Goal: Transaction & Acquisition: Purchase product/service

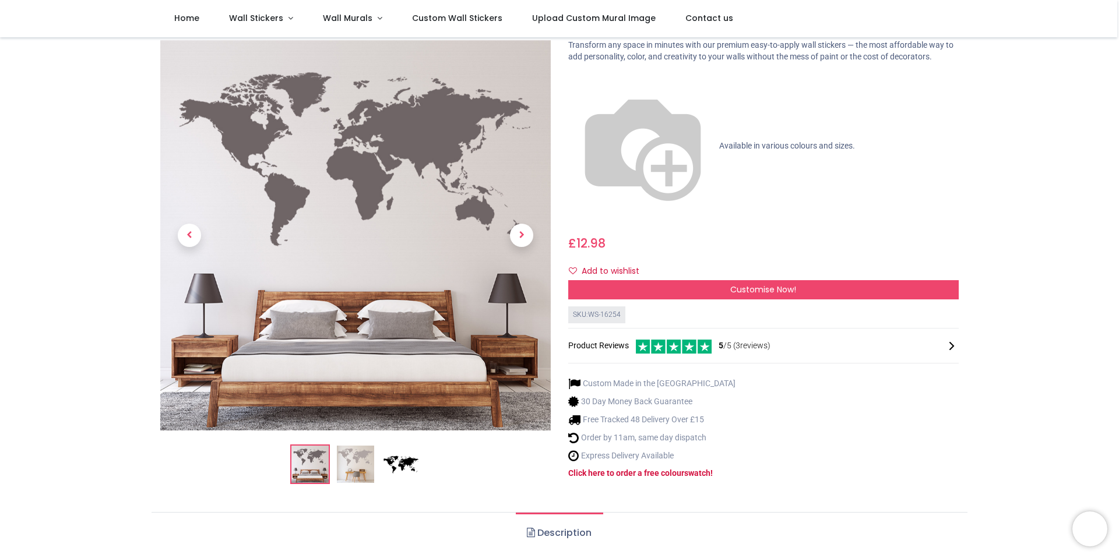
scroll to position [205, 0]
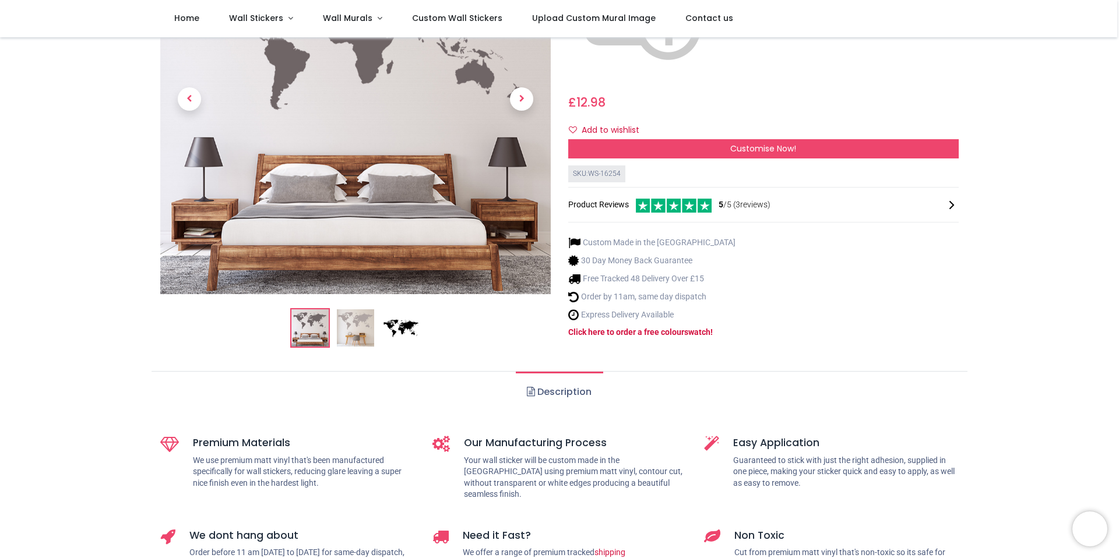
click at [362, 309] on img at bounding box center [355, 327] width 37 height 37
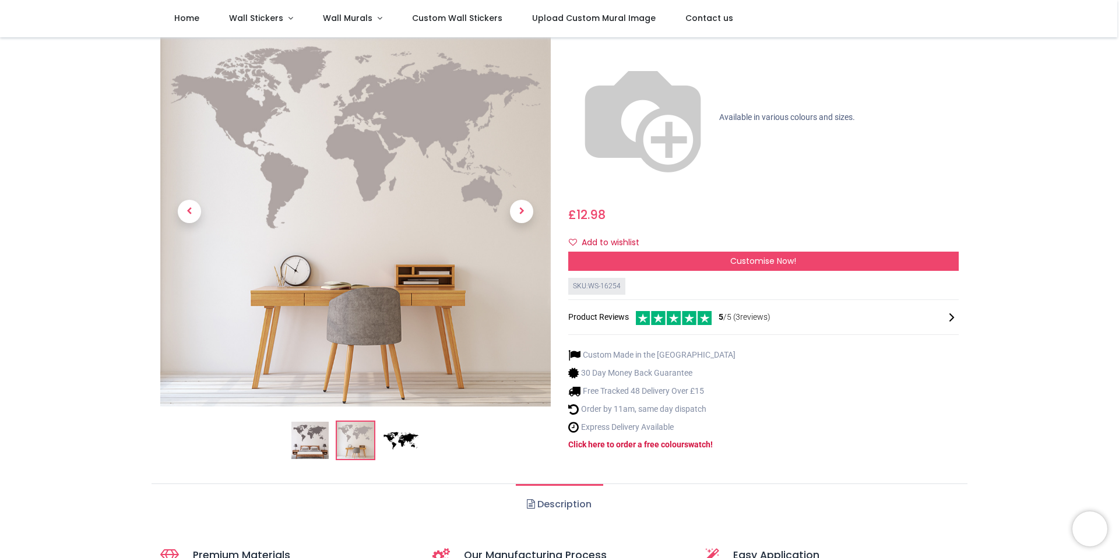
scroll to position [95, 0]
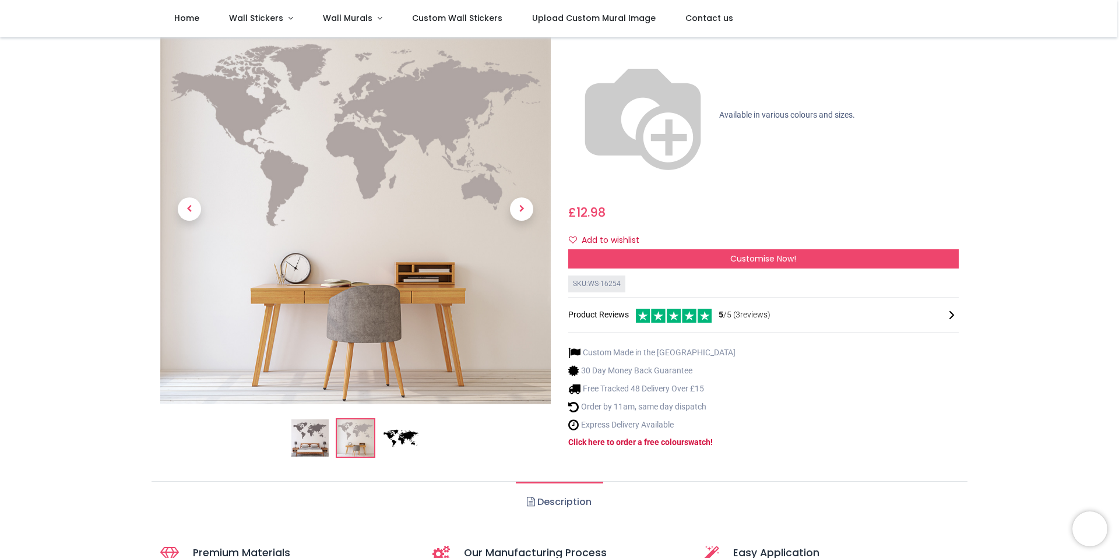
click at [401, 420] on img at bounding box center [400, 438] width 37 height 37
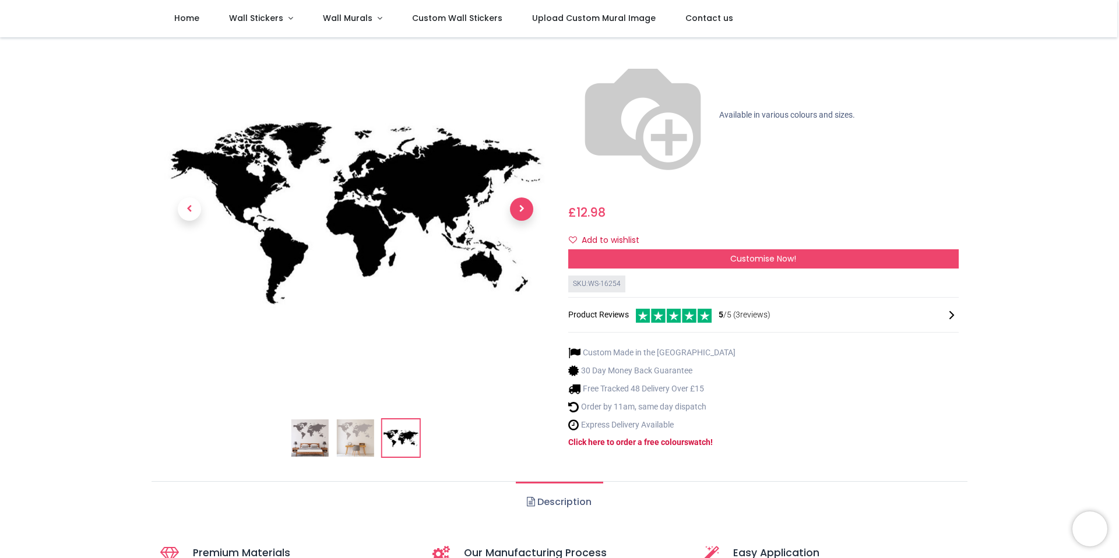
click at [526, 198] on span "Next" at bounding box center [521, 209] width 23 height 23
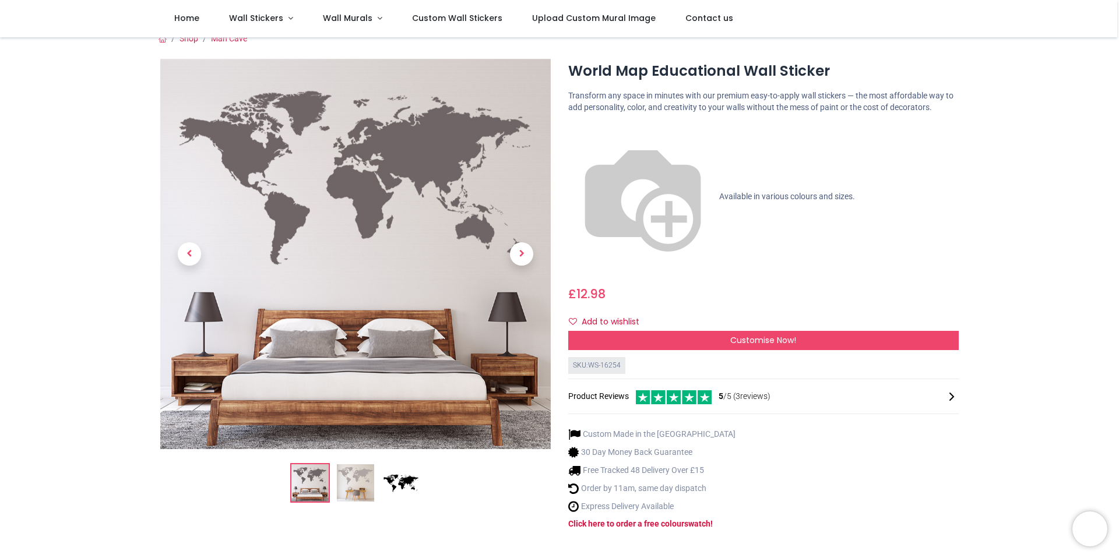
scroll to position [8, 0]
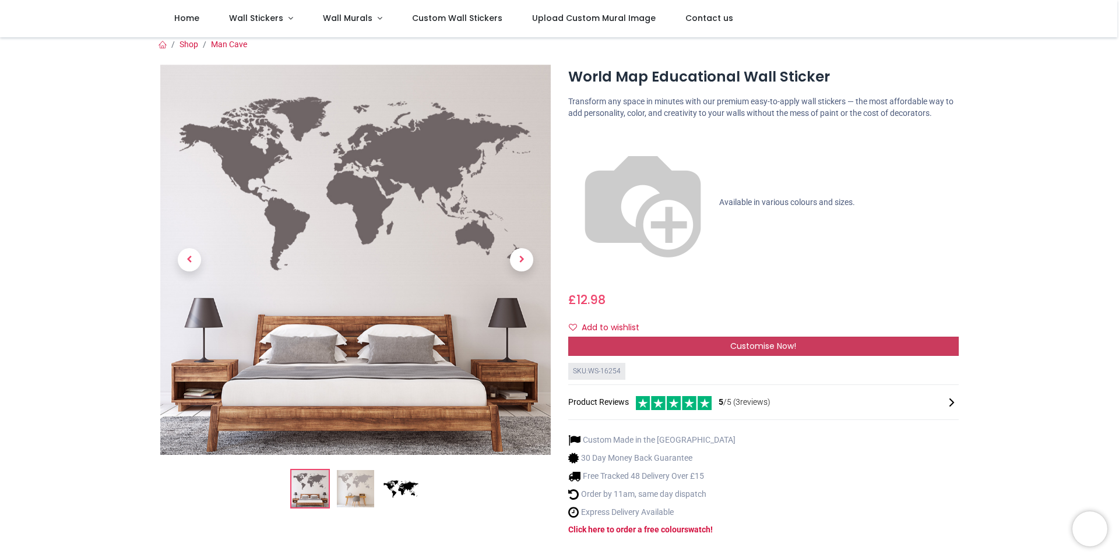
click at [770, 340] on span "Customise Now!" at bounding box center [763, 346] width 66 height 12
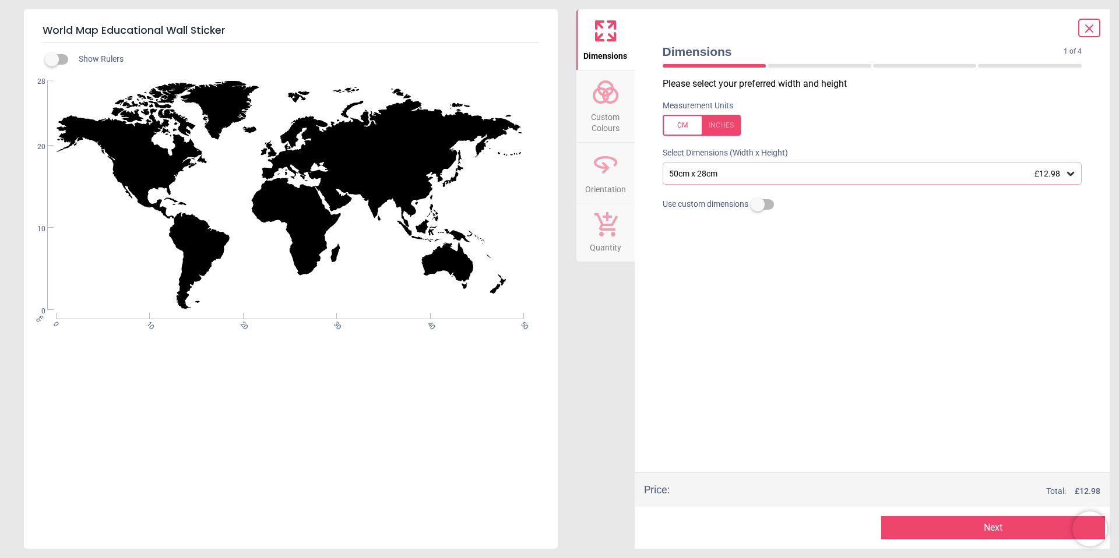
drag, startPoint x: 71, startPoint y: 61, endPoint x: 64, endPoint y: 61, distance: 7.6
click at [52, 59] on label at bounding box center [52, 59] width 0 height 0
click at [1070, 174] on icon at bounding box center [1070, 174] width 7 height 4
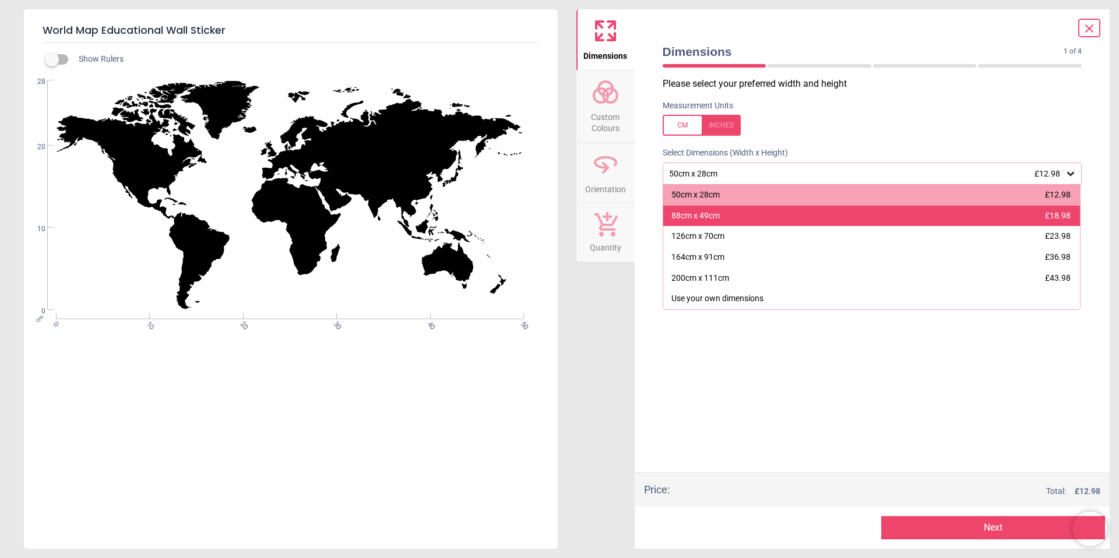
click at [706, 215] on div "88cm x 49cm" at bounding box center [695, 216] width 48 height 12
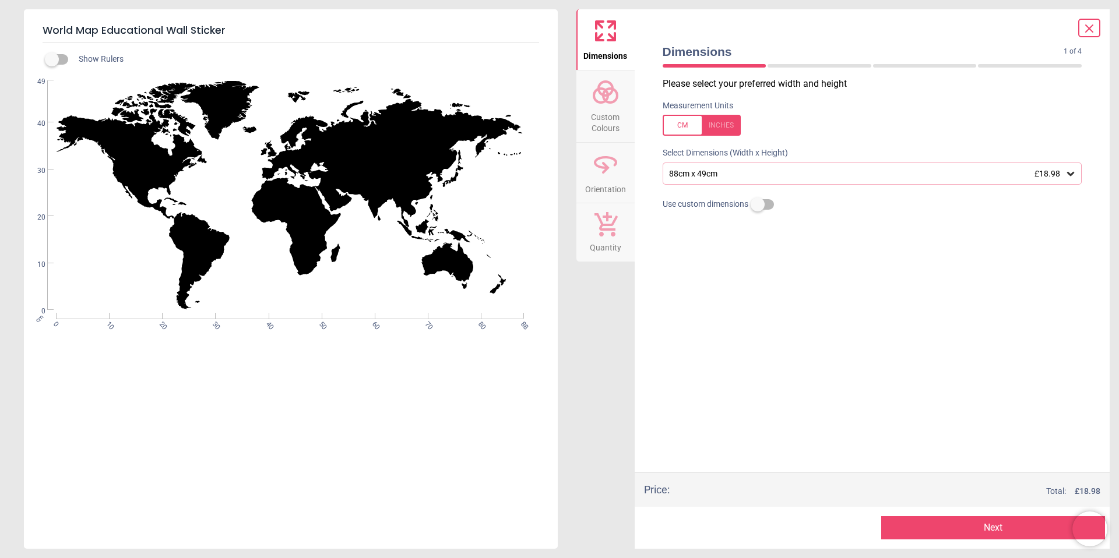
click at [605, 111] on span "Custom Colours" at bounding box center [605, 120] width 56 height 29
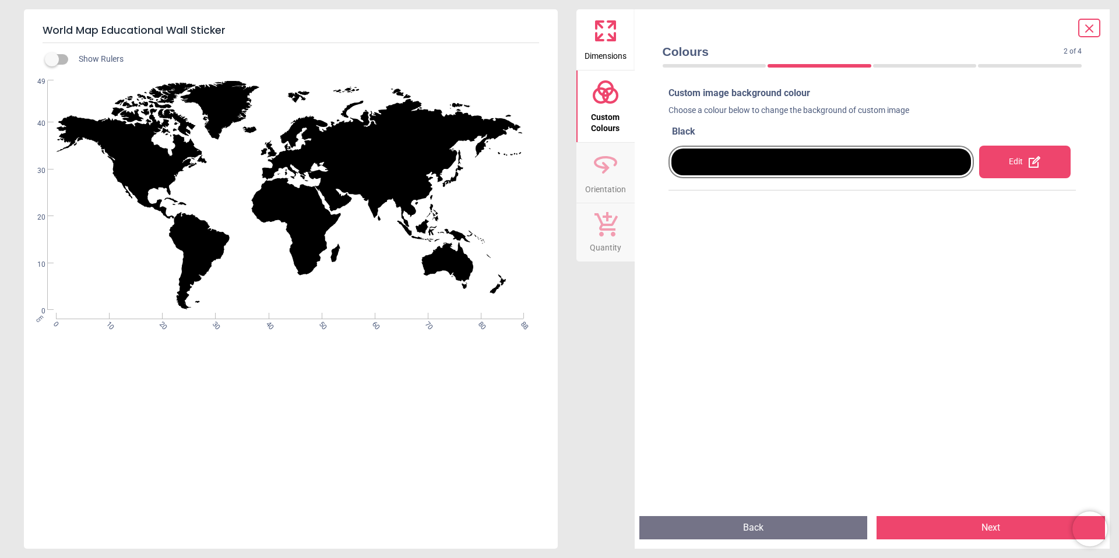
click at [1010, 164] on div "Edit" at bounding box center [1024, 162] width 91 height 33
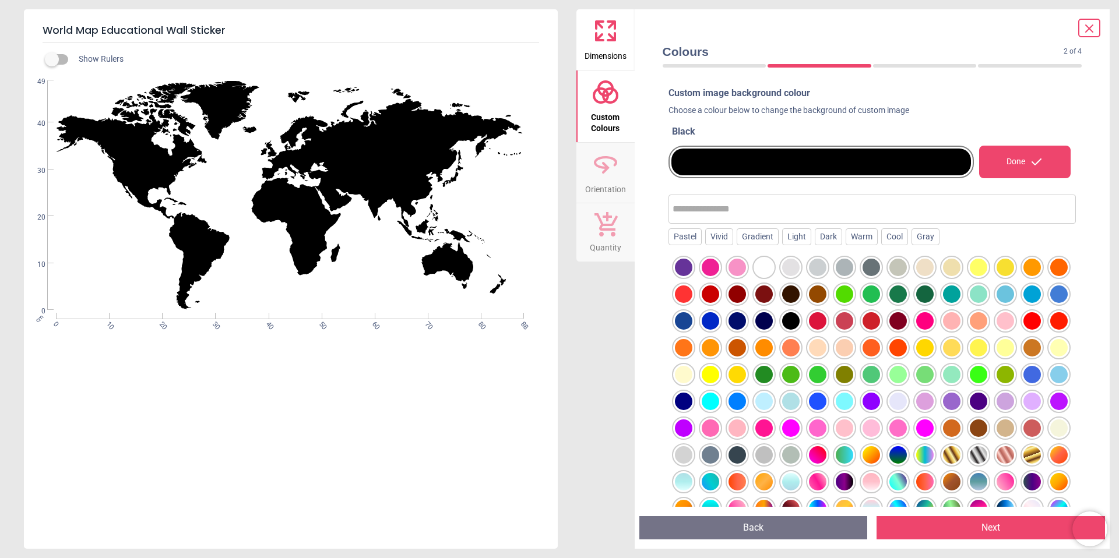
click at [822, 269] on div at bounding box center [817, 267] width 17 height 17
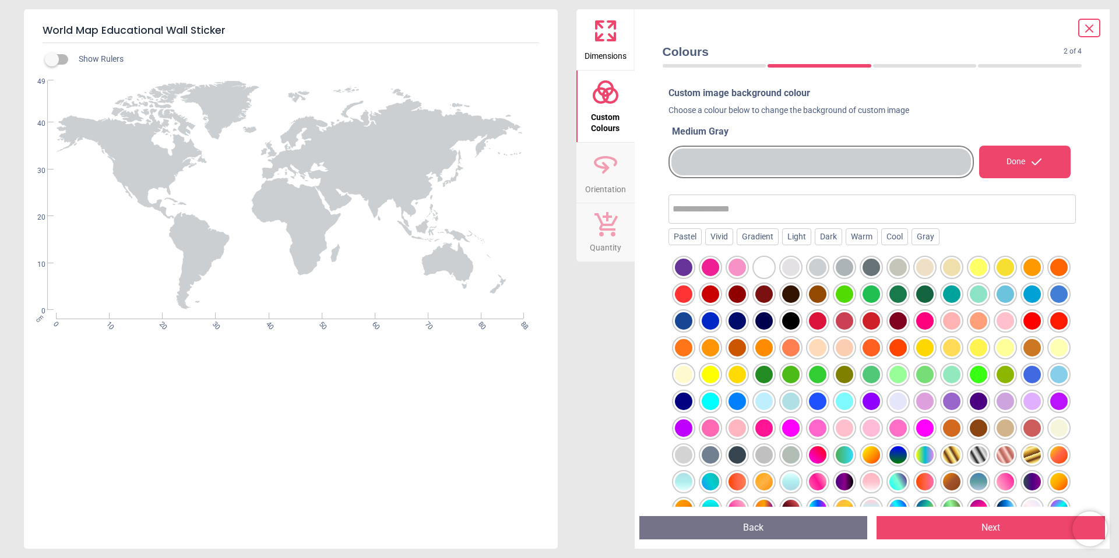
click at [840, 269] on div at bounding box center [844, 267] width 17 height 17
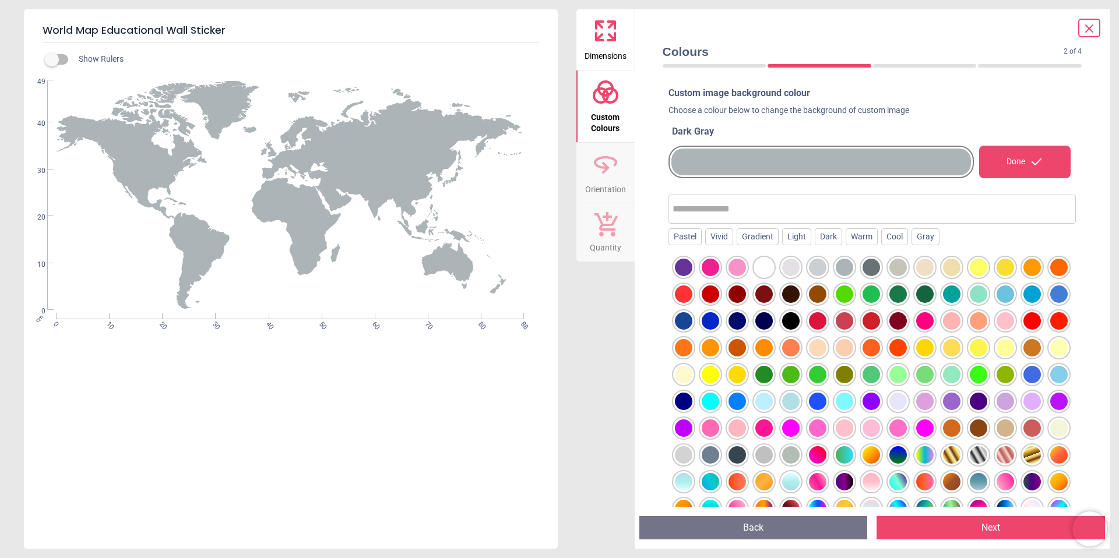
click at [869, 269] on div at bounding box center [870, 267] width 17 height 17
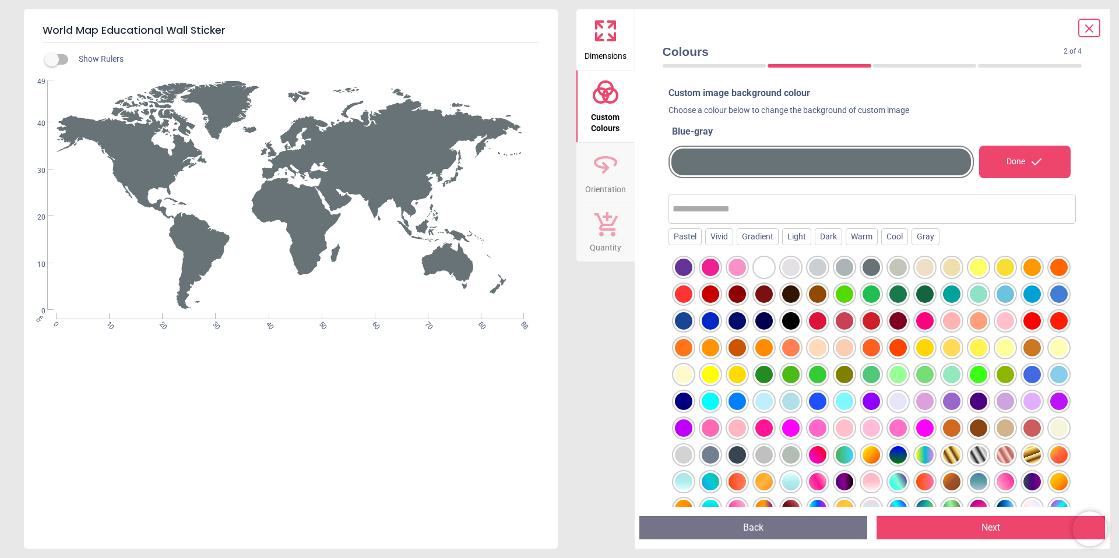
scroll to position [98, 0]
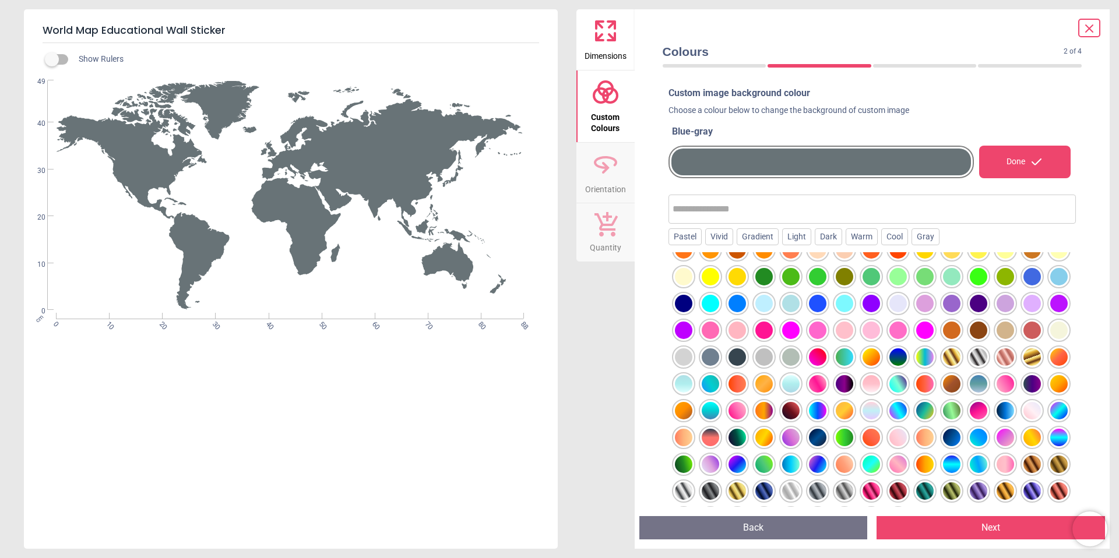
click at [970, 366] on div at bounding box center [978, 356] width 17 height 17
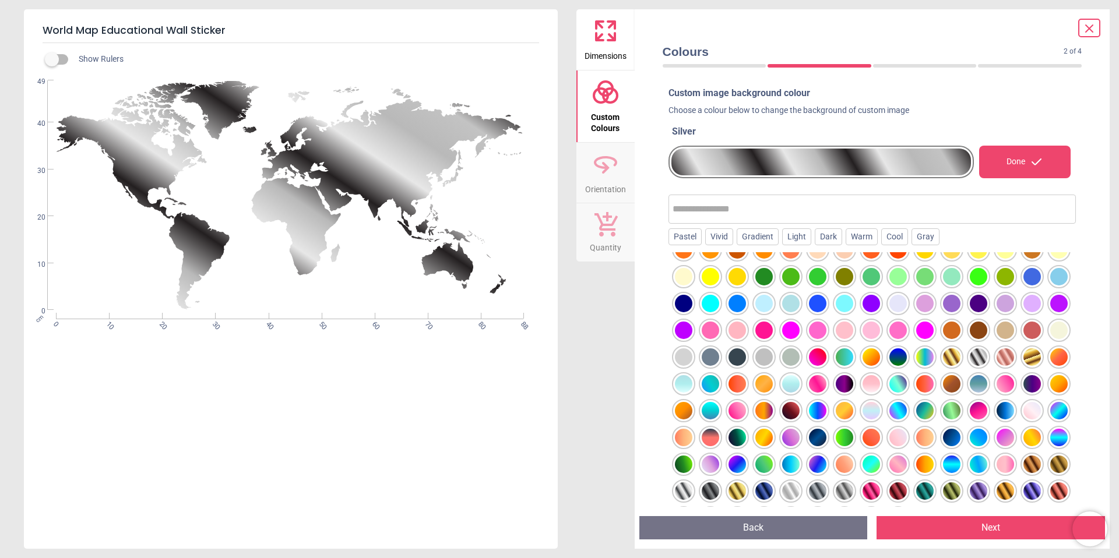
click at [943, 366] on div at bounding box center [951, 356] width 17 height 17
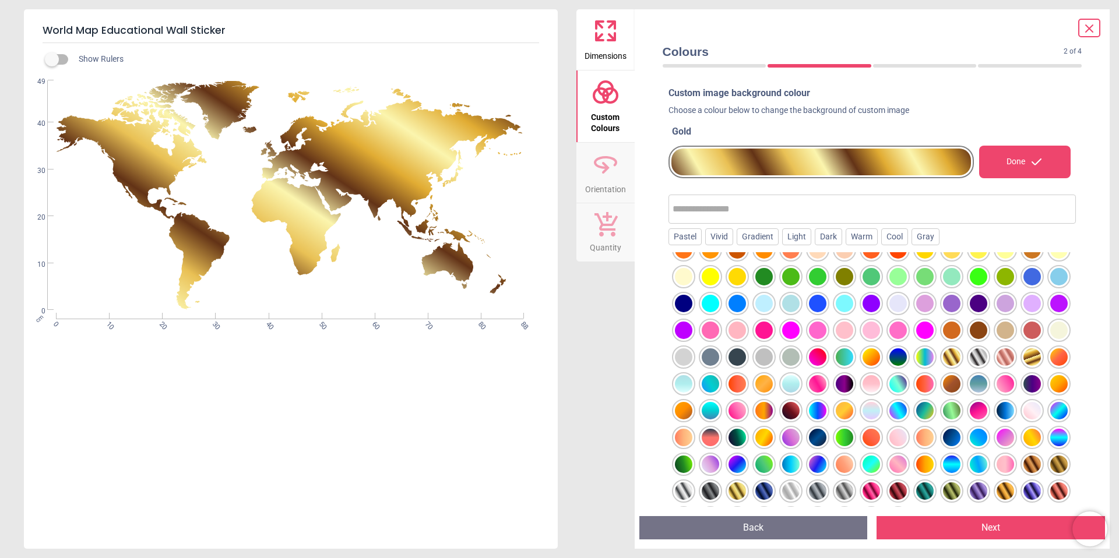
click at [970, 312] on div at bounding box center [978, 303] width 17 height 17
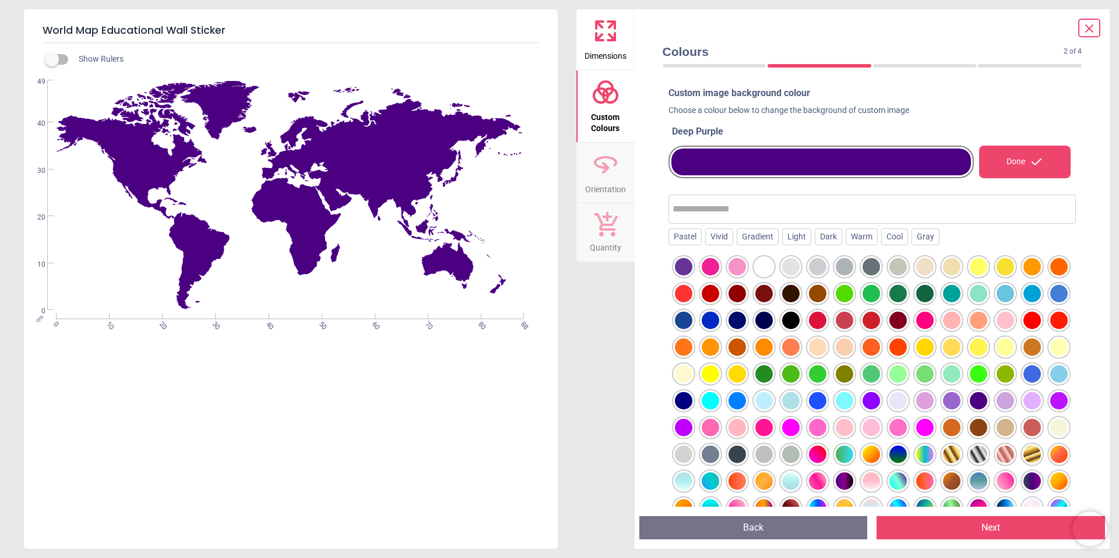
scroll to position [0, 0]
click at [896, 269] on div at bounding box center [897, 267] width 17 height 17
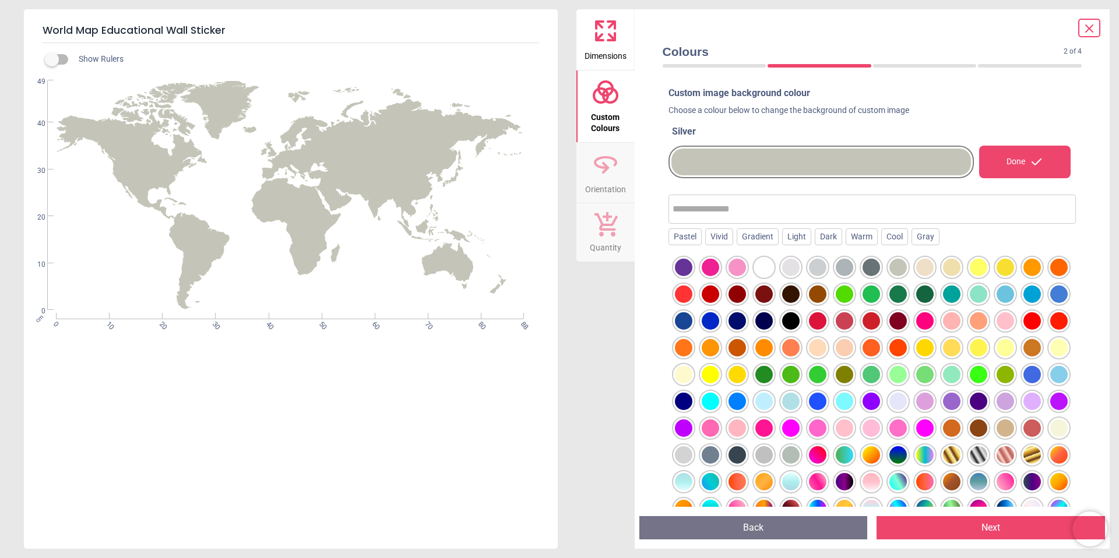
click at [870, 269] on div at bounding box center [870, 267] width 17 height 17
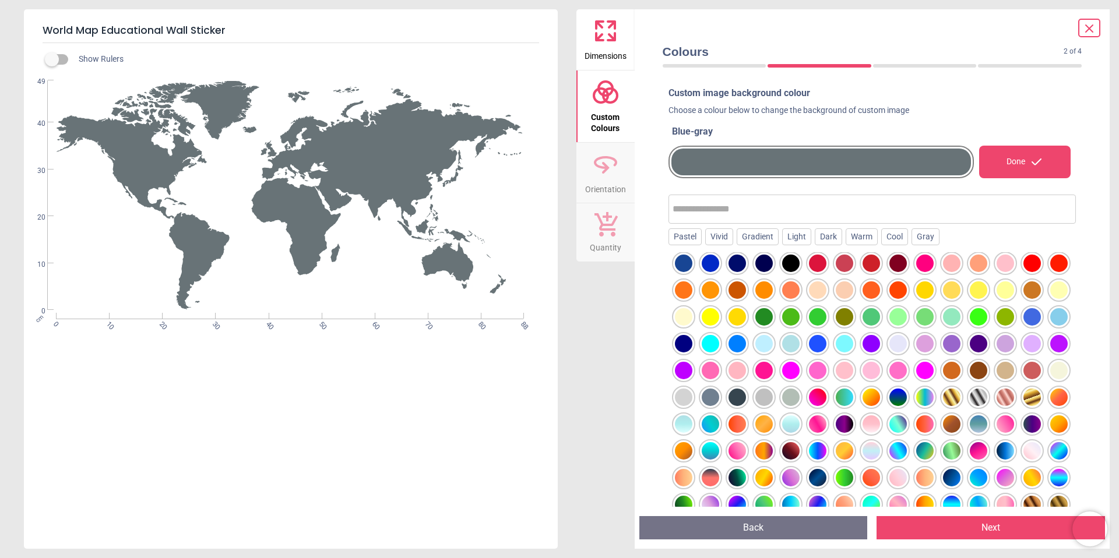
scroll to position [131, 0]
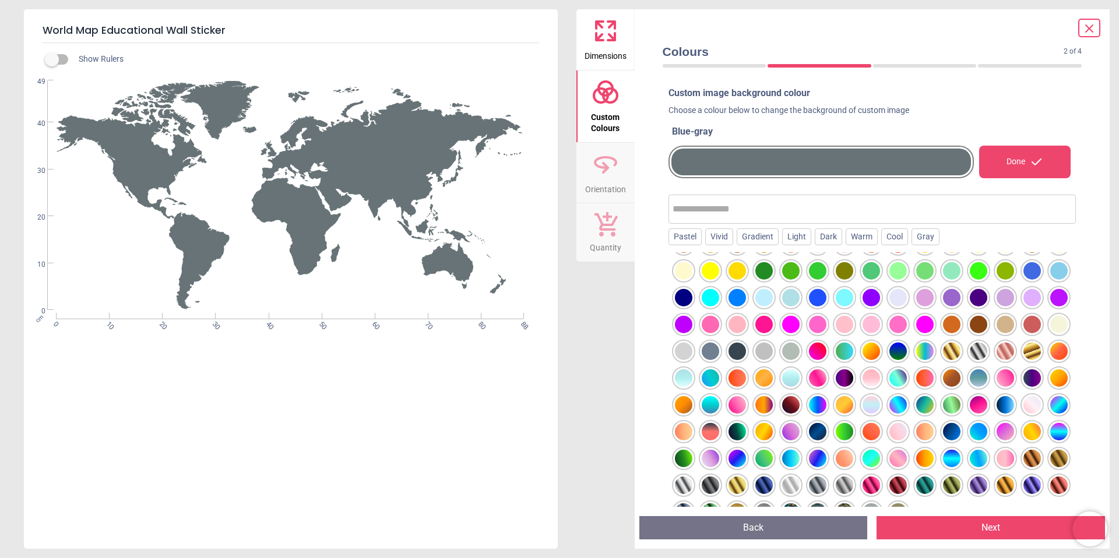
click at [862, 486] on div at bounding box center [870, 485] width 17 height 17
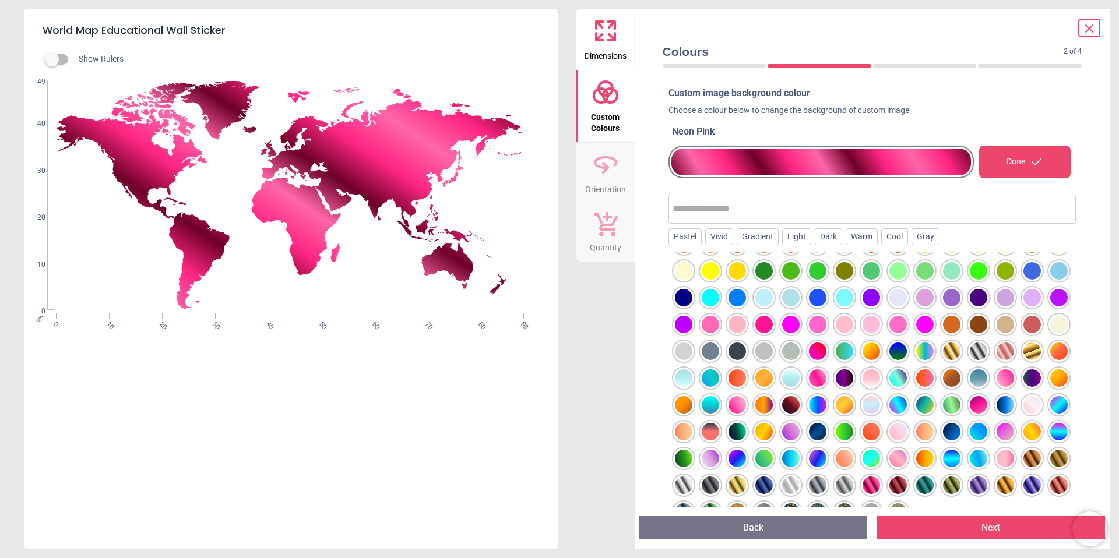
click at [836, 489] on div at bounding box center [844, 485] width 17 height 17
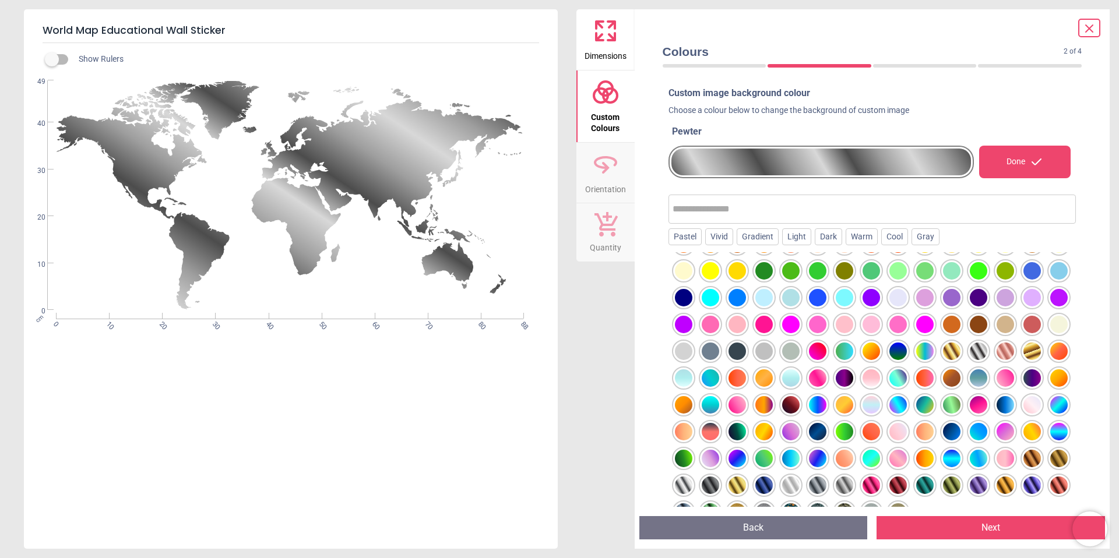
click at [809, 487] on div at bounding box center [817, 485] width 17 height 17
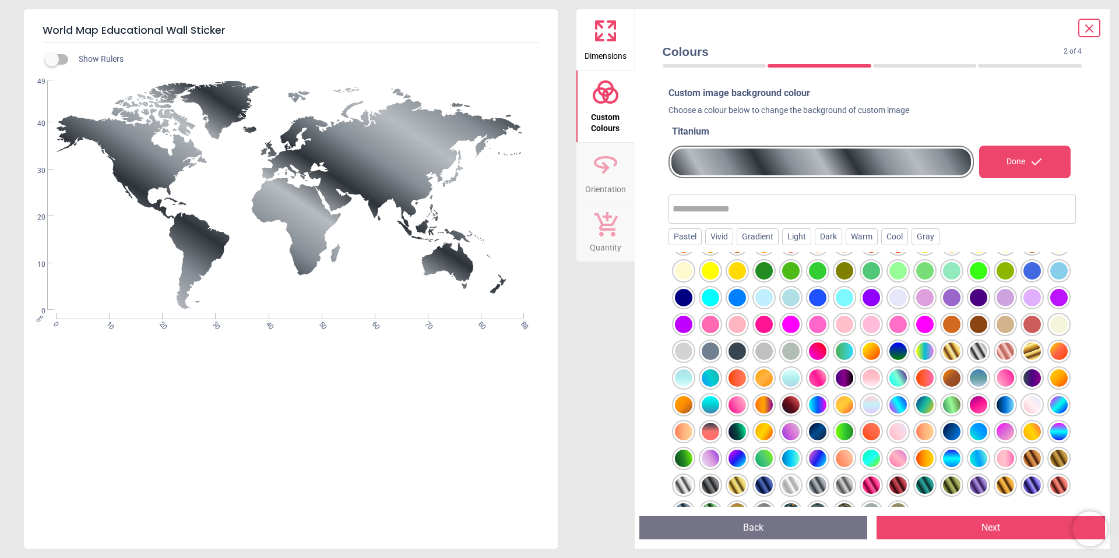
click at [782, 485] on div at bounding box center [790, 485] width 17 height 17
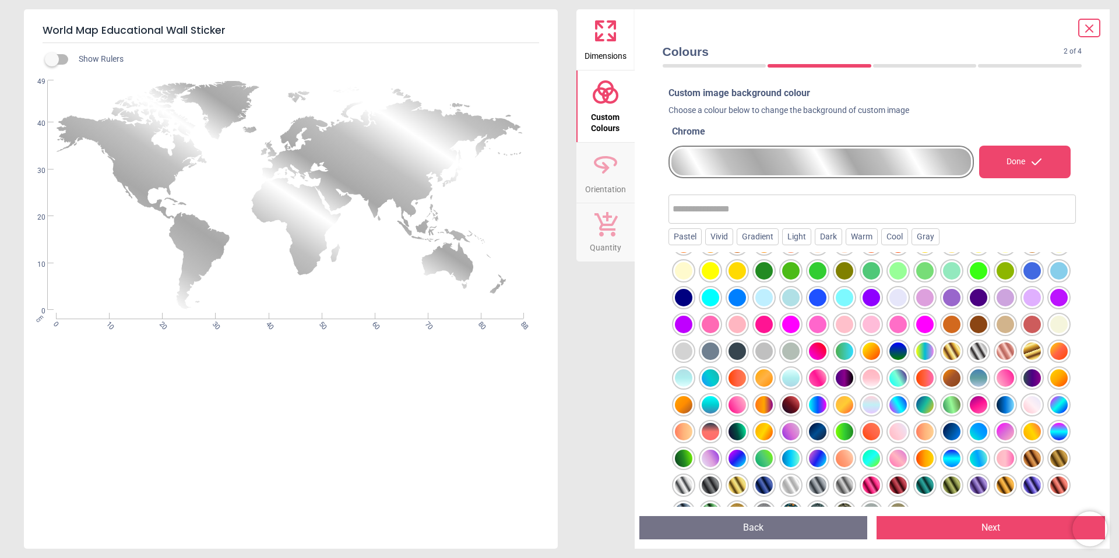
drag, startPoint x: 704, startPoint y: 486, endPoint x: 687, endPoint y: 485, distance: 17.5
click at [755, 487] on div at bounding box center [763, 485] width 17 height 17
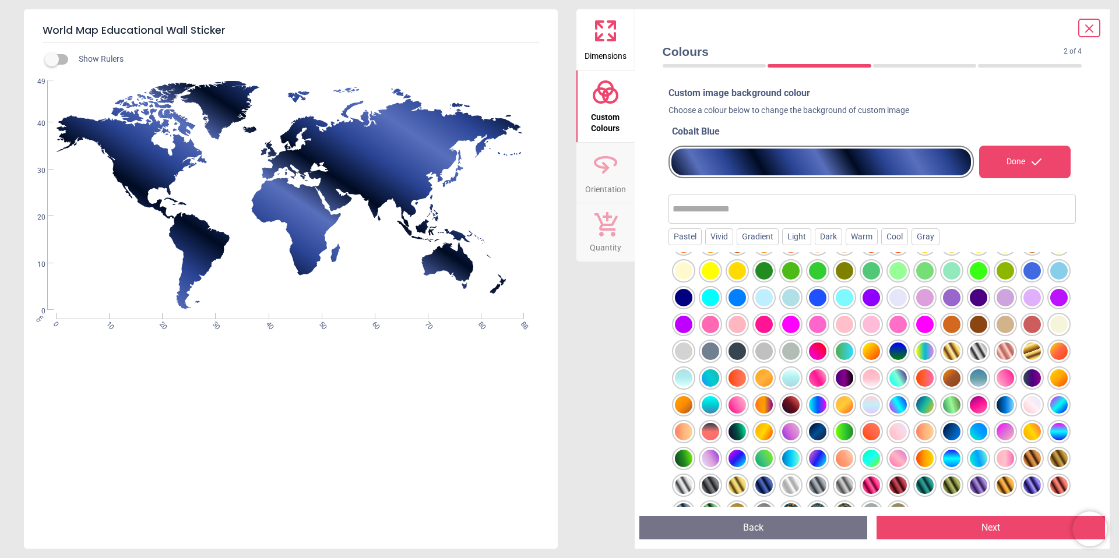
click at [728, 485] on div at bounding box center [736, 485] width 17 height 17
